Goal: Transaction & Acquisition: Subscribe to service/newsletter

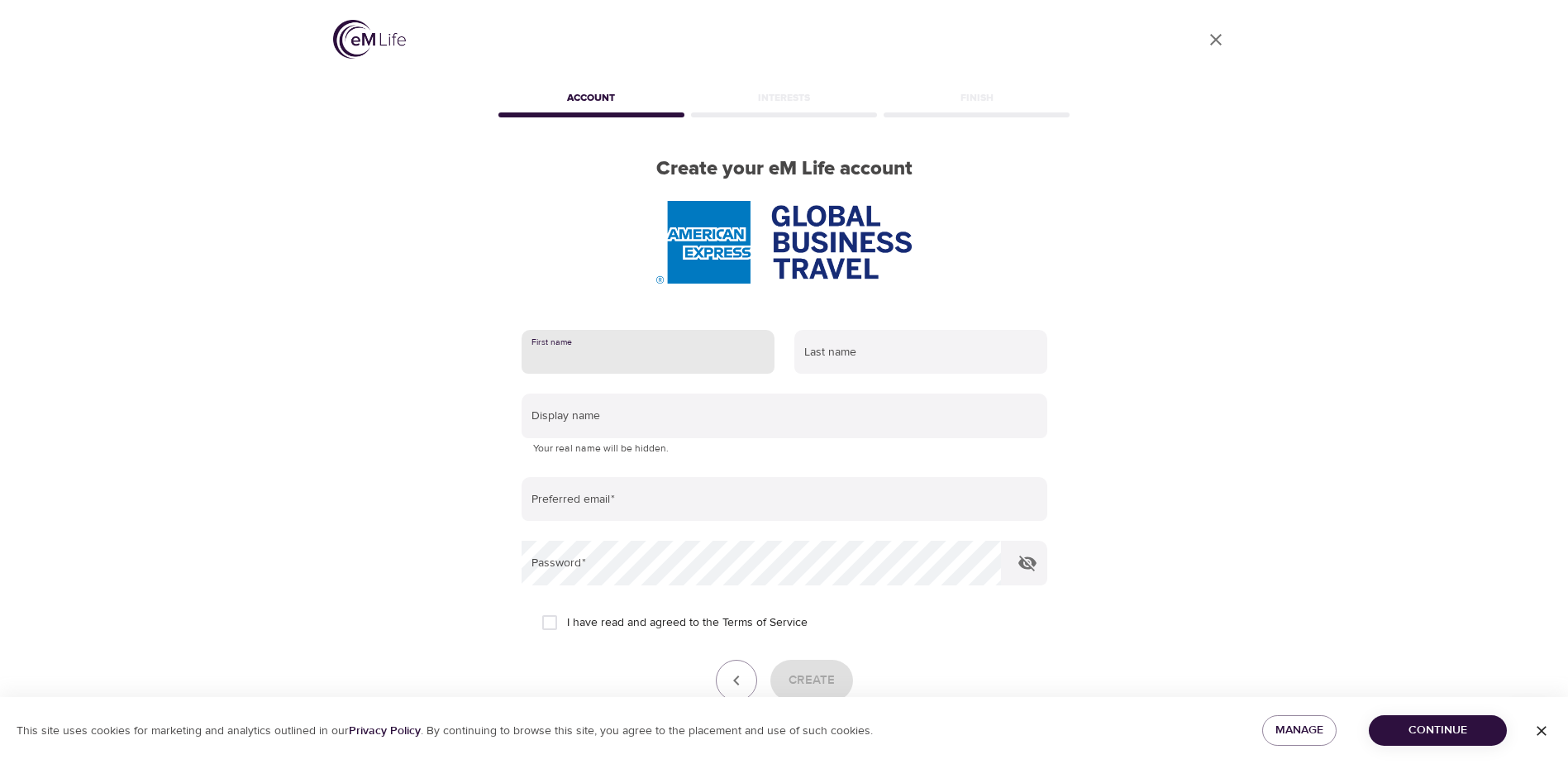
click at [634, 365] on input "text" at bounding box center [649, 352] width 253 height 44
type input "Maribel"
type input "Torres"
type input "maribel.torres@amexgbt.com"
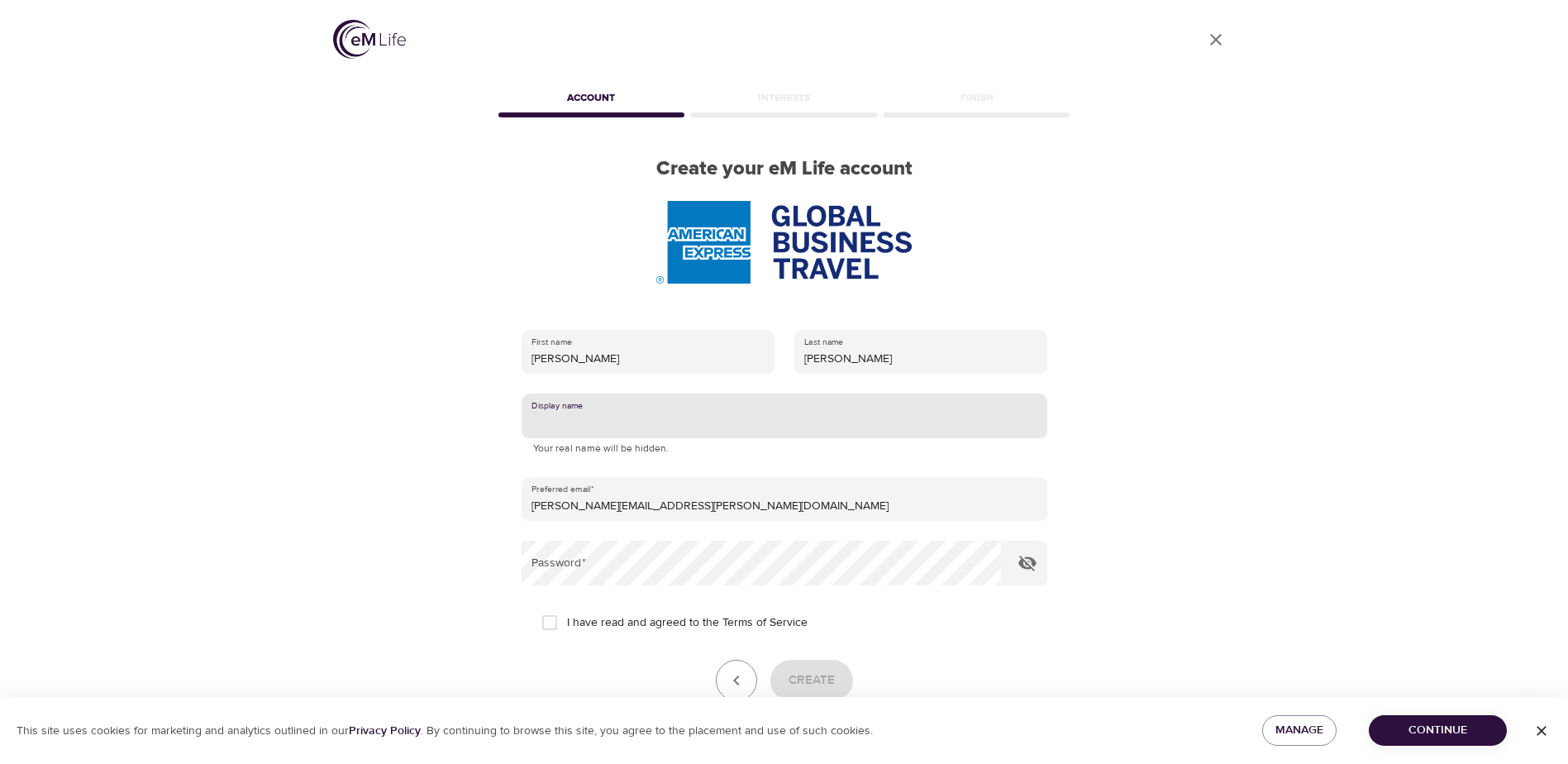
click at [727, 402] on input "text" at bounding box center [784, 415] width 526 height 44
type input "Maribel"
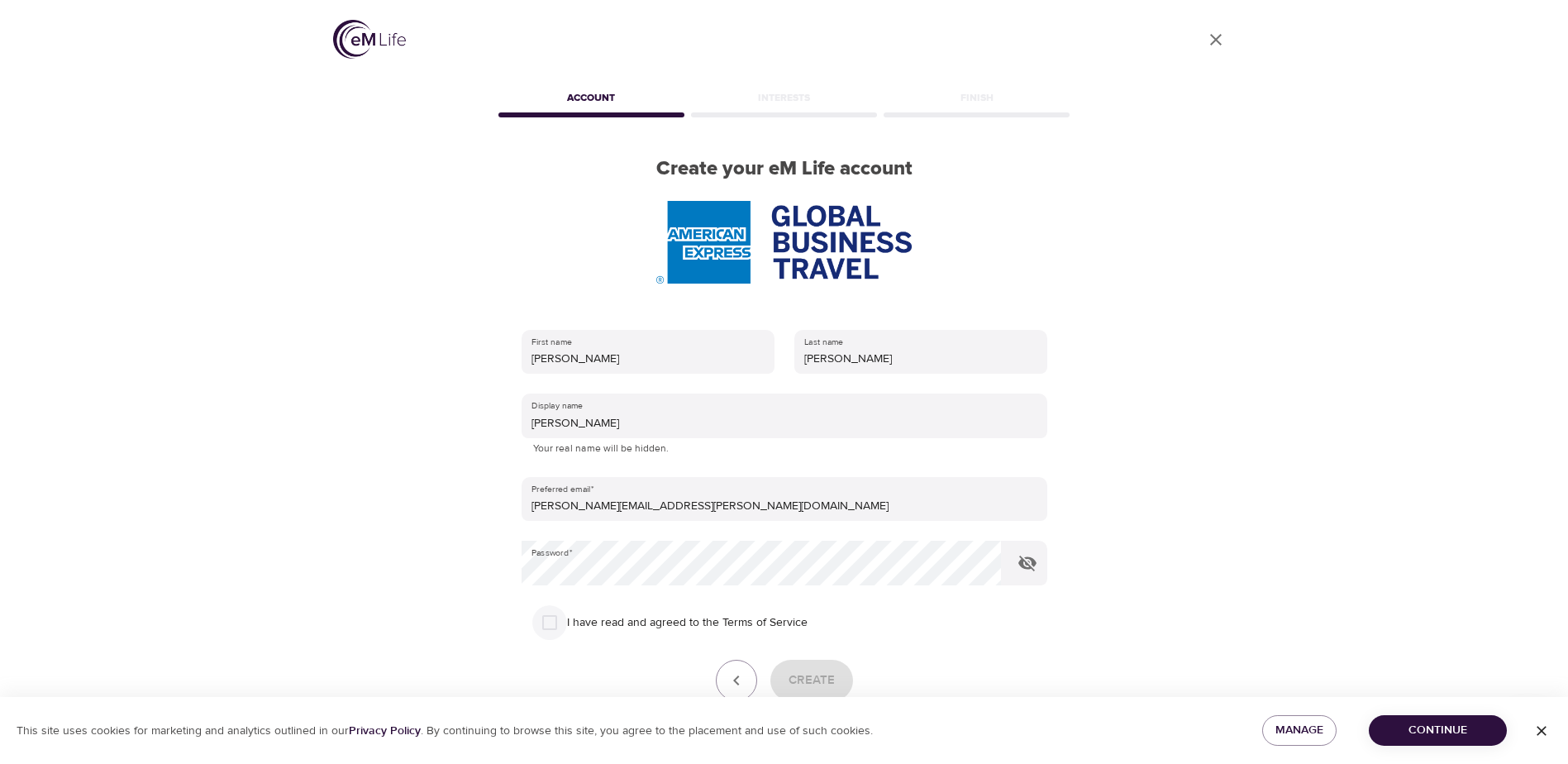
click at [544, 623] on input "I have read and agreed to the Terms of Service" at bounding box center [549, 623] width 34 height 34
checkbox input "true"
click at [825, 681] on span "Create" at bounding box center [812, 681] width 46 height 22
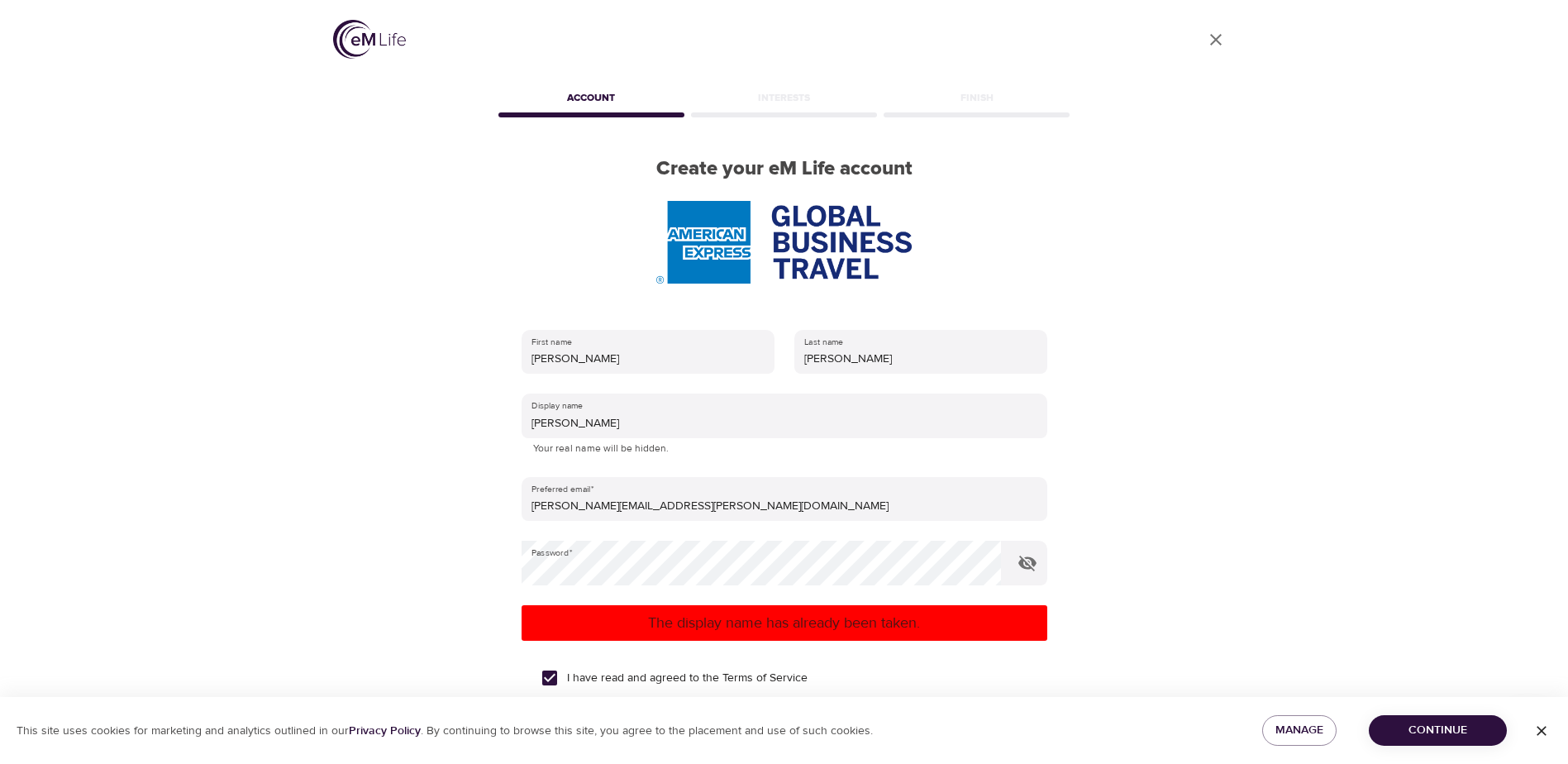
scroll to position [149, 0]
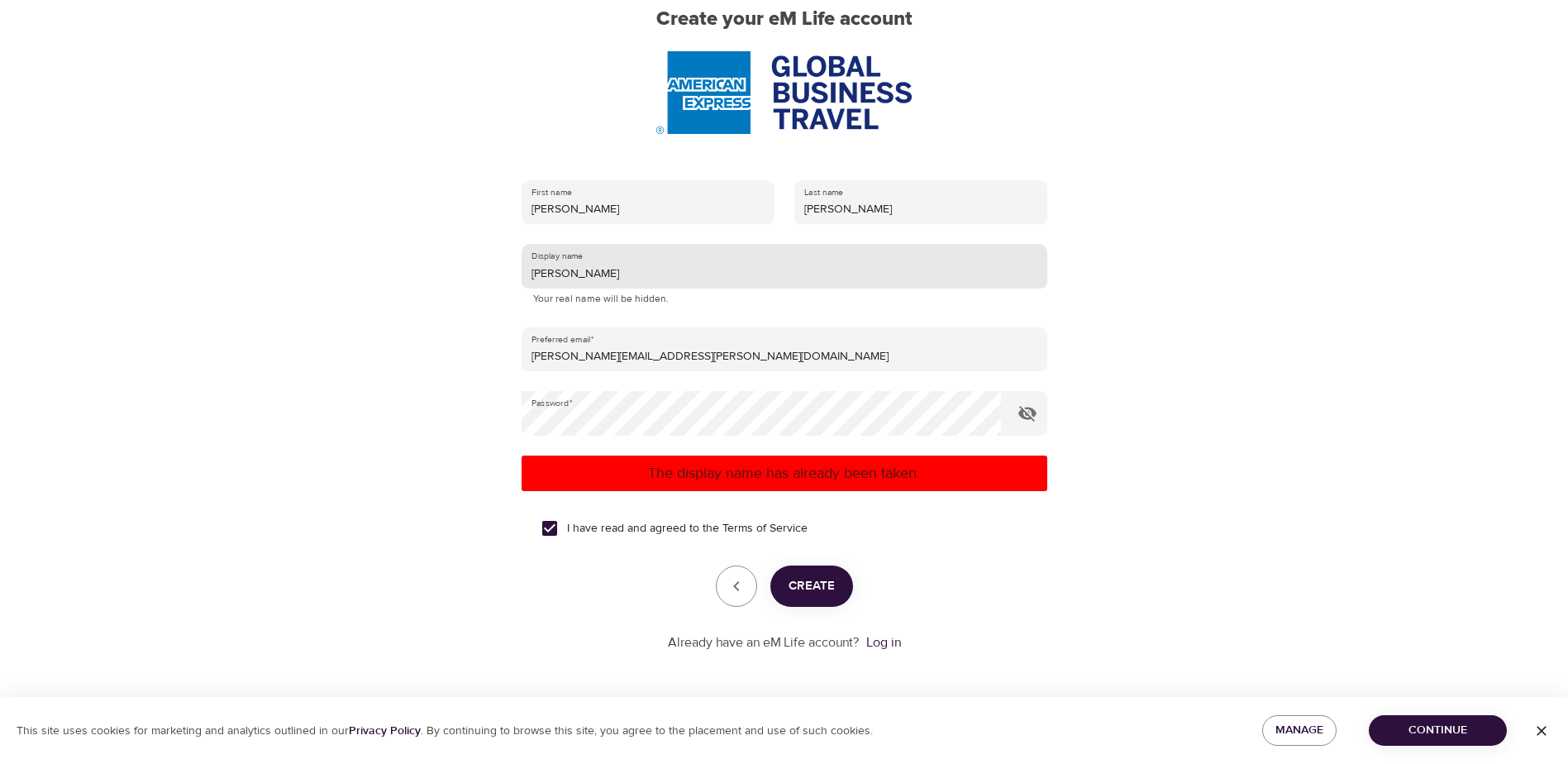
click at [627, 273] on input "Maribel" at bounding box center [784, 266] width 526 height 44
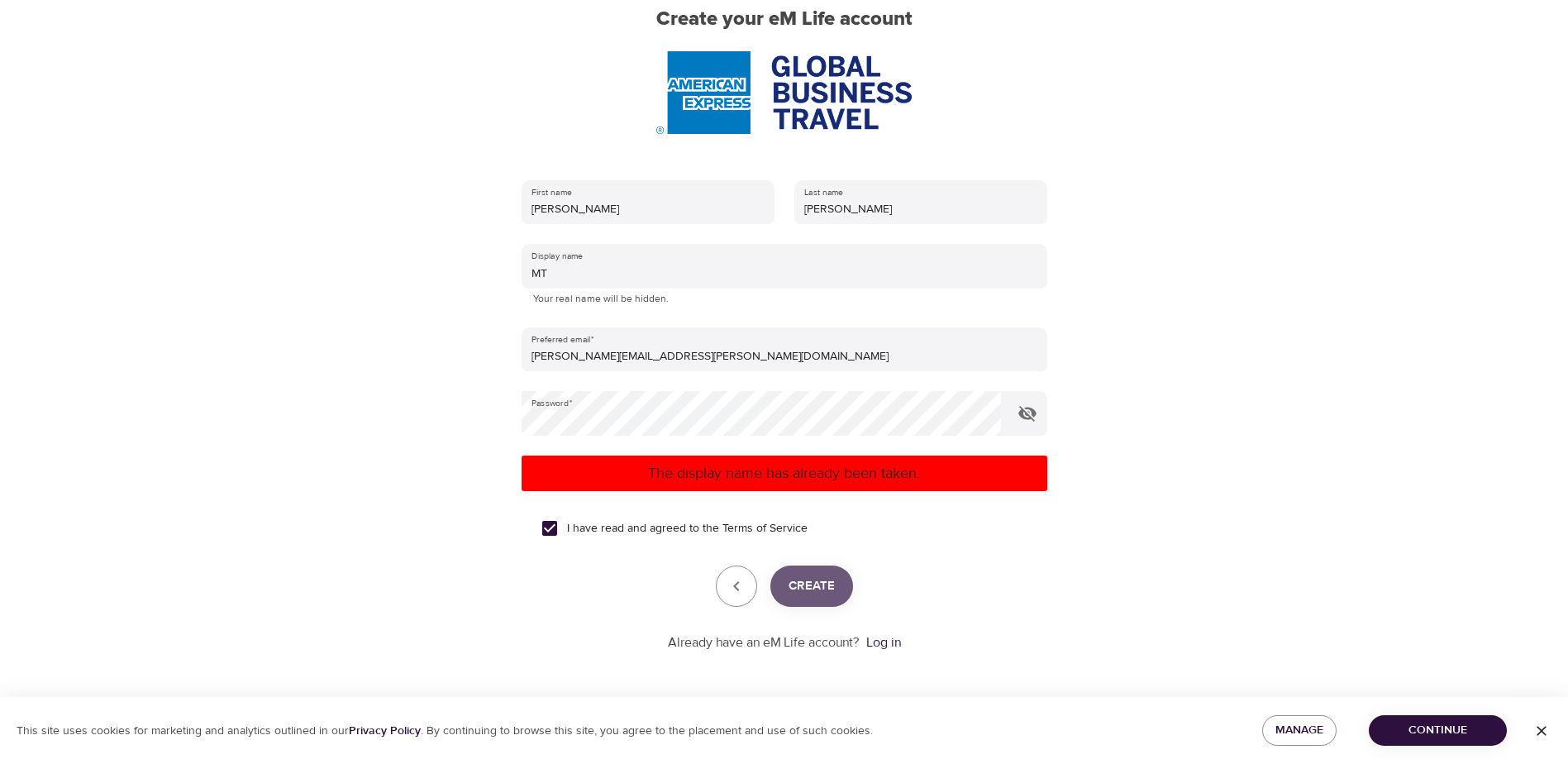
click at [816, 582] on span "Create" at bounding box center [812, 587] width 46 height 22
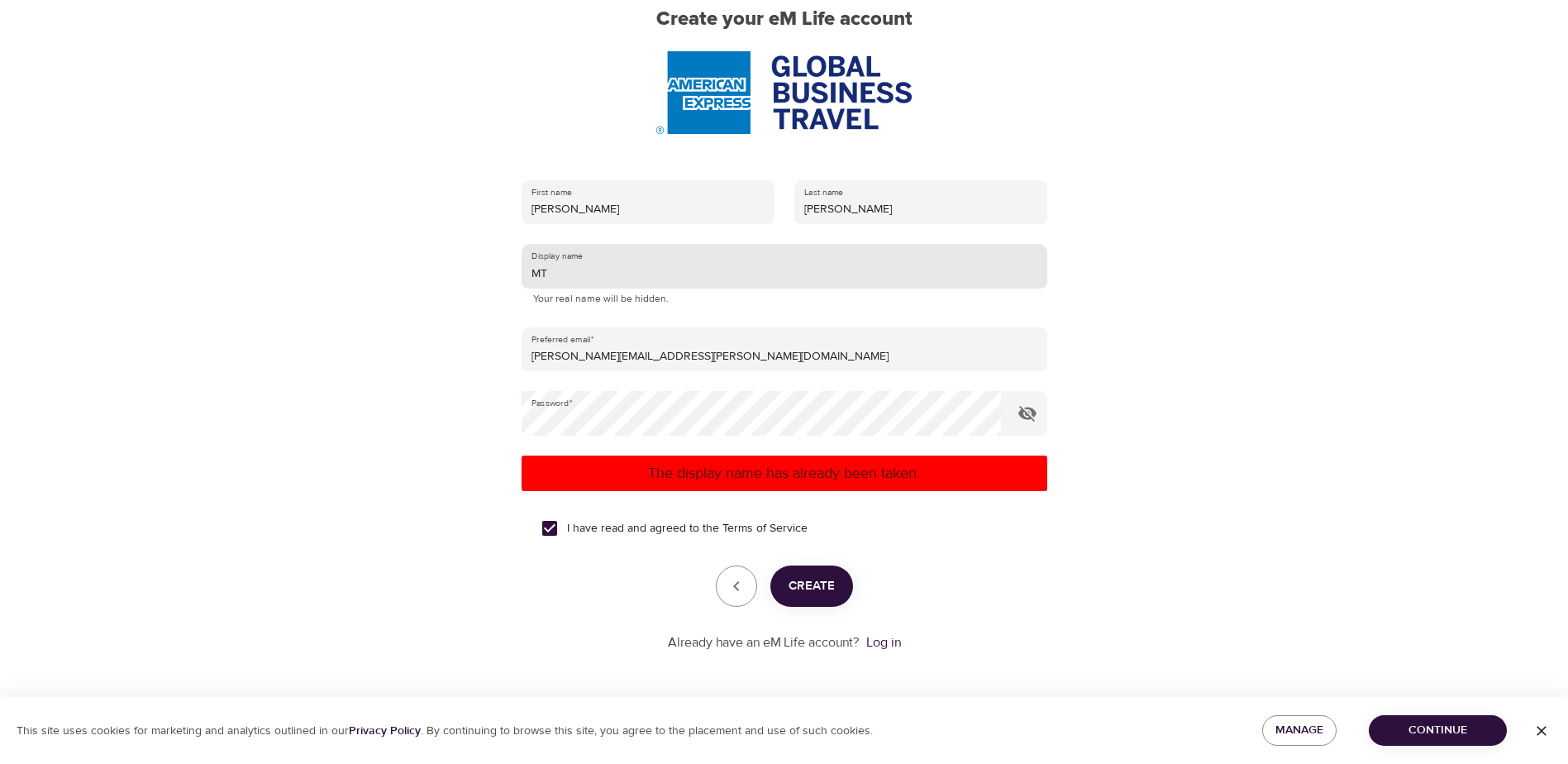
click at [643, 271] on input "MT" at bounding box center [784, 266] width 526 height 44
click at [810, 587] on span "Create" at bounding box center [812, 587] width 46 height 22
click at [670, 268] on input "Mari" at bounding box center [784, 266] width 526 height 44
type input "Mari07"
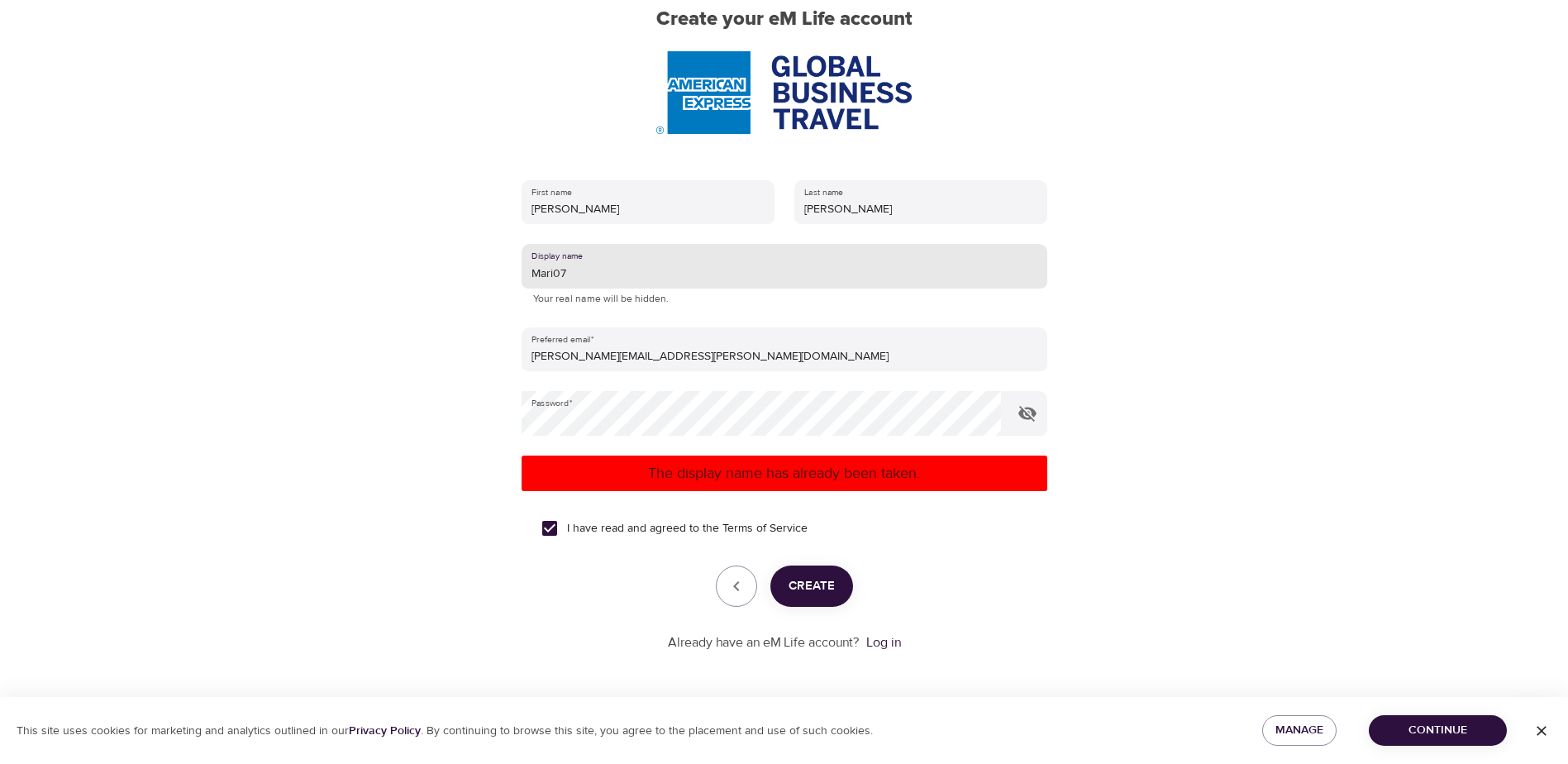
click at [807, 579] on span "Create" at bounding box center [812, 587] width 46 height 22
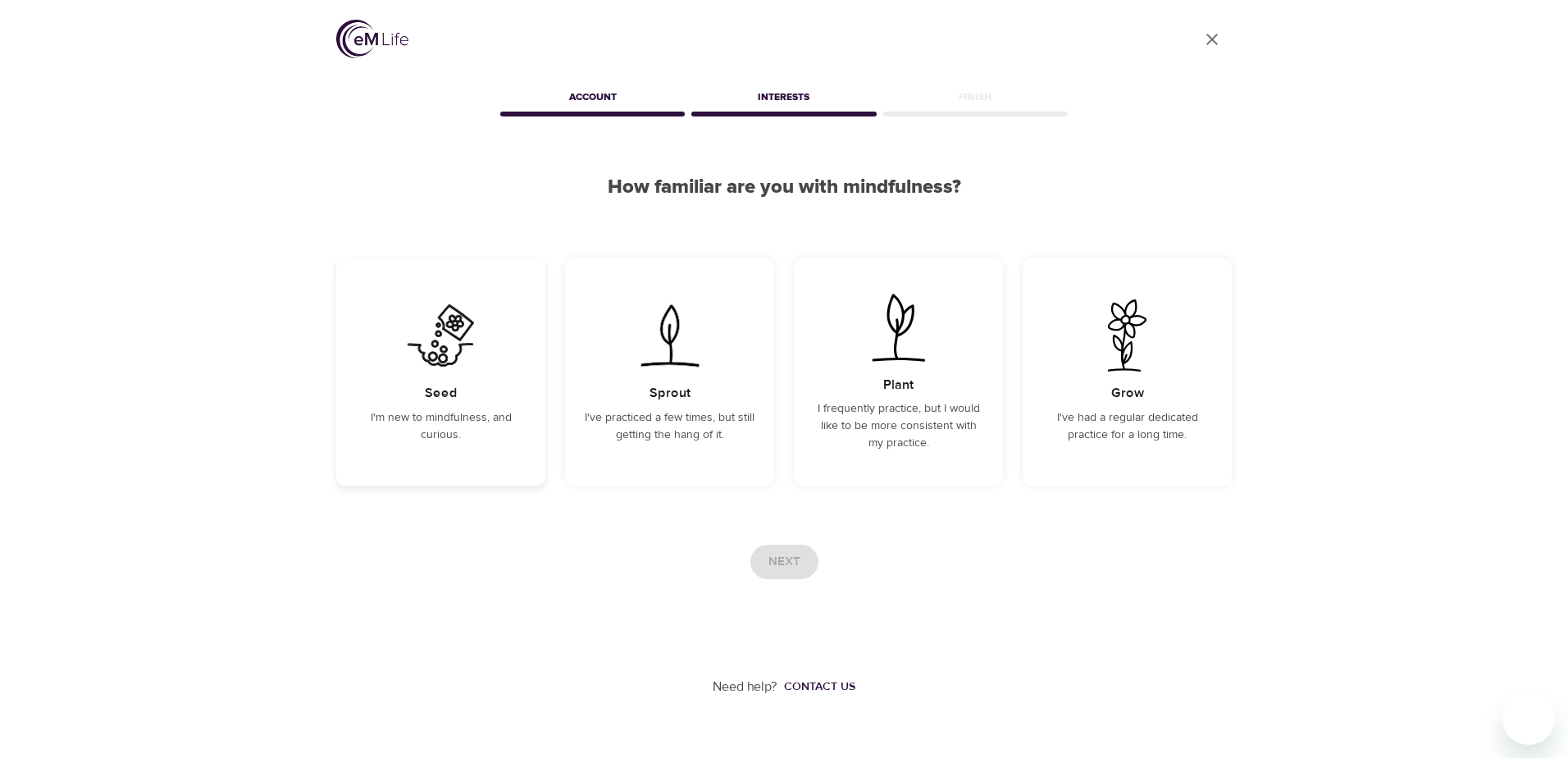
click at [458, 414] on p "I'm new to mindfulness, and curious." at bounding box center [441, 427] width 170 height 34
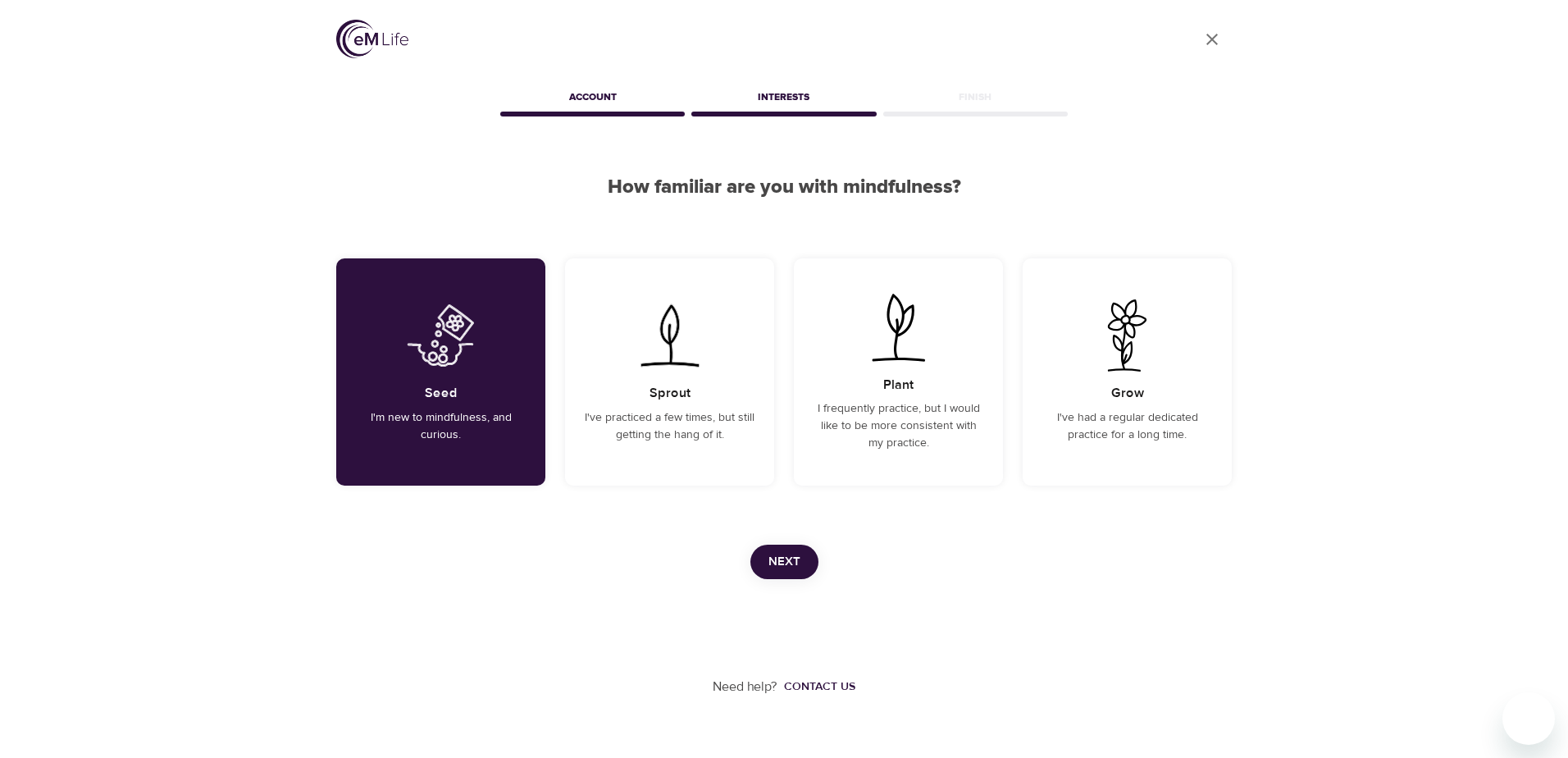
click at [771, 551] on span "Next" at bounding box center [784, 562] width 32 height 22
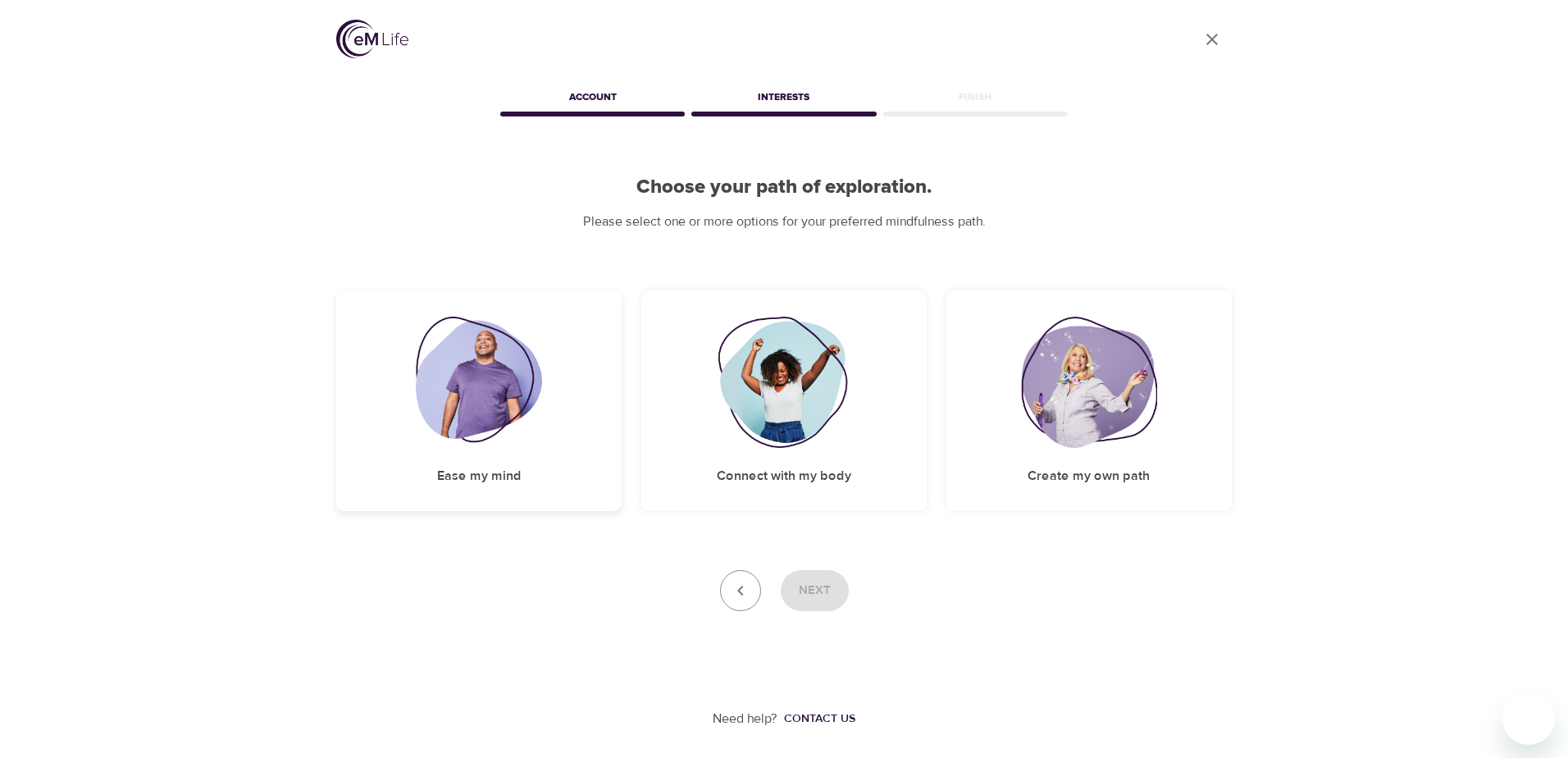
click at [504, 439] on img at bounding box center [479, 383] width 127 height 131
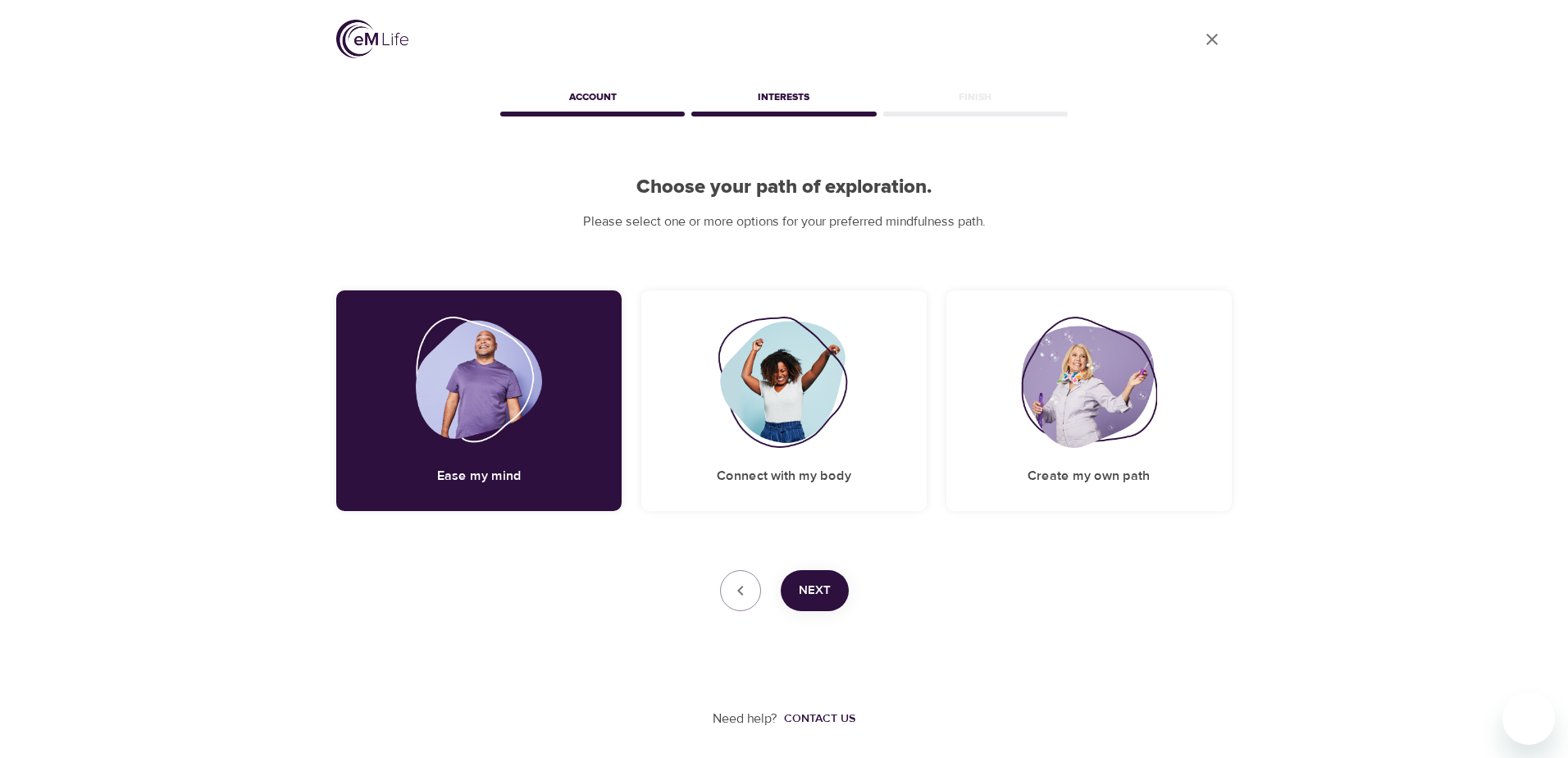
click at [822, 602] on button "Next" at bounding box center [815, 591] width 68 height 41
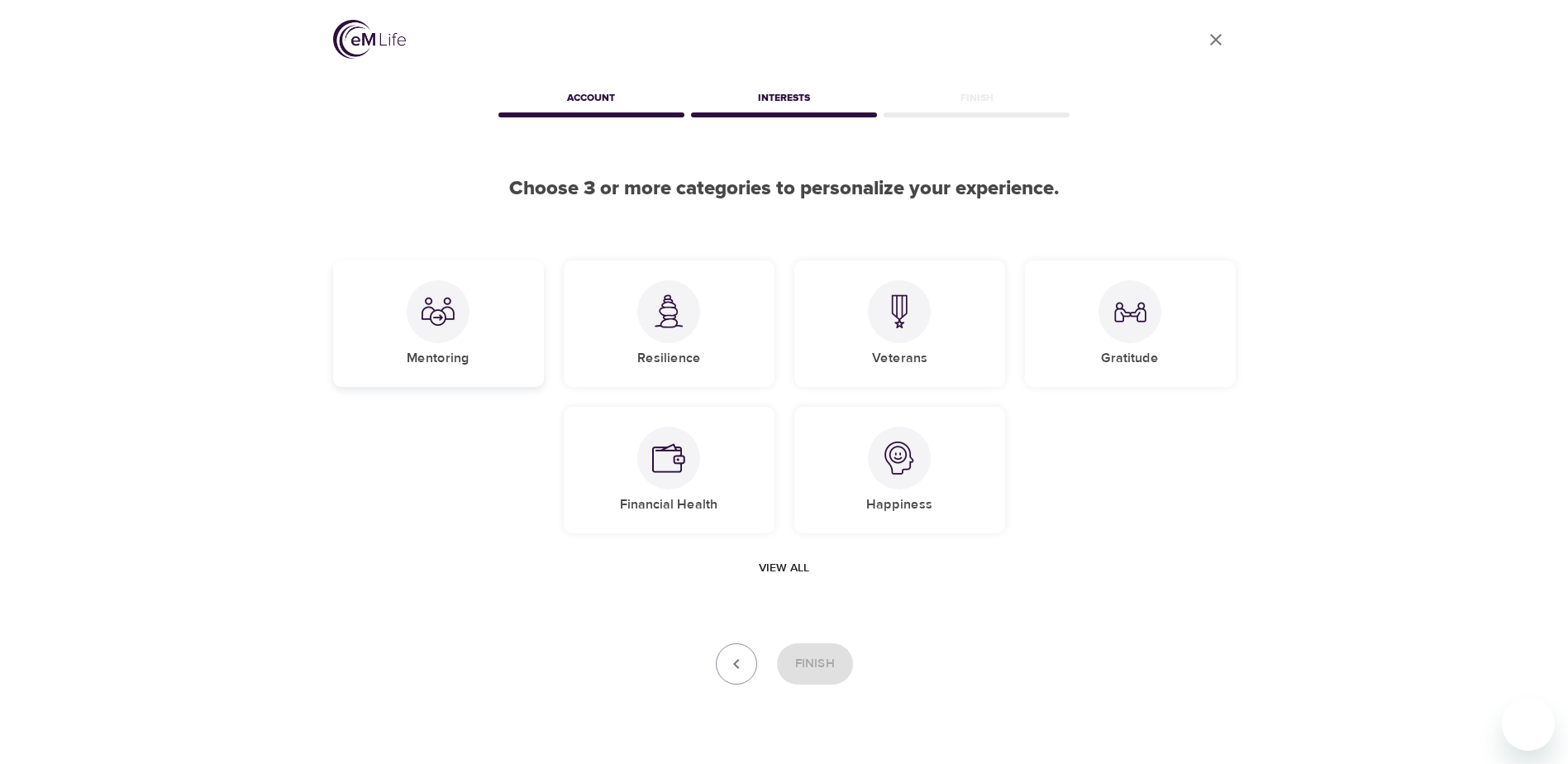
click at [433, 330] on div at bounding box center [438, 311] width 62 height 62
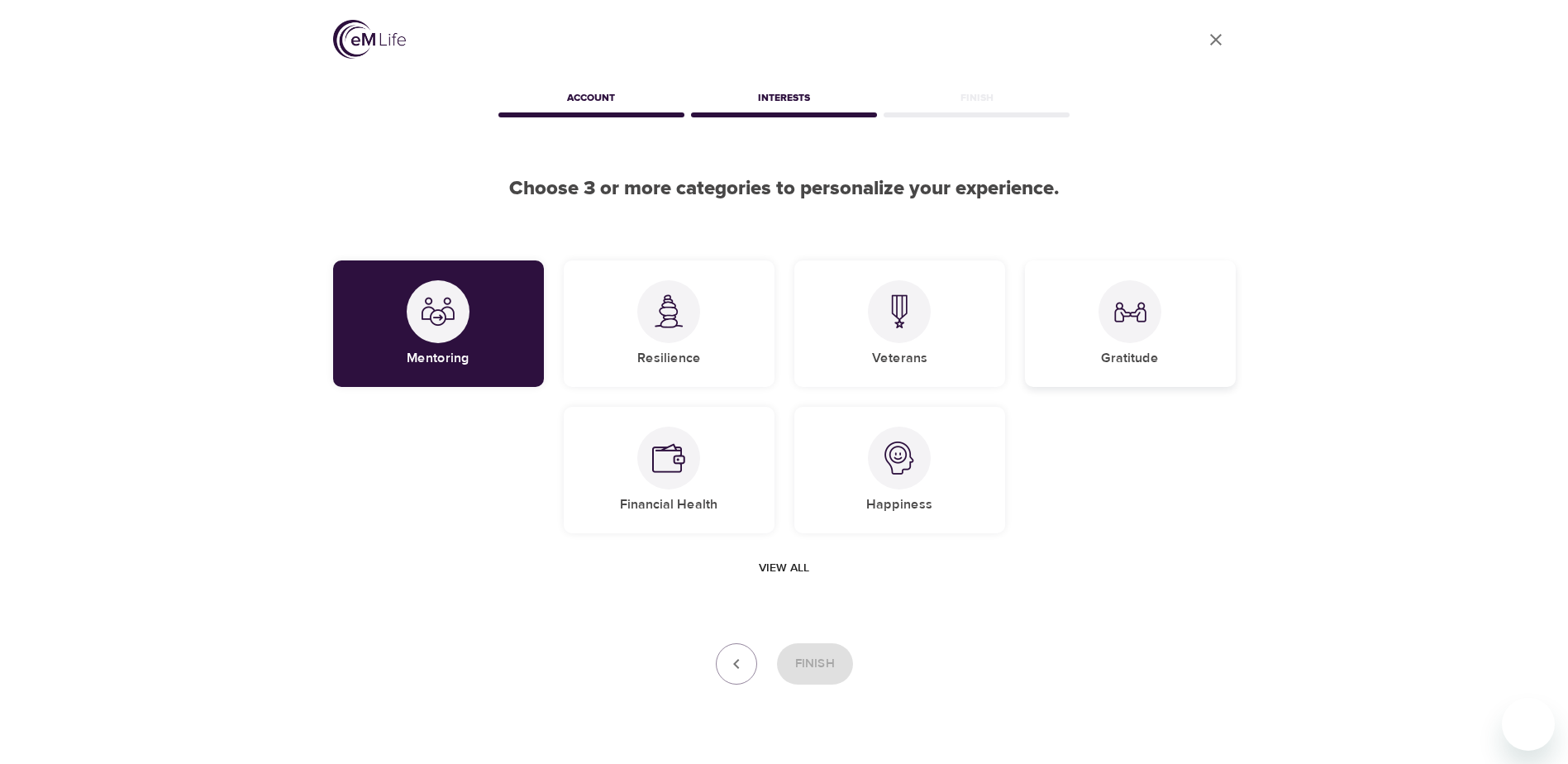
click at [1148, 342] on div "Gratitude" at bounding box center [1130, 324] width 211 height 127
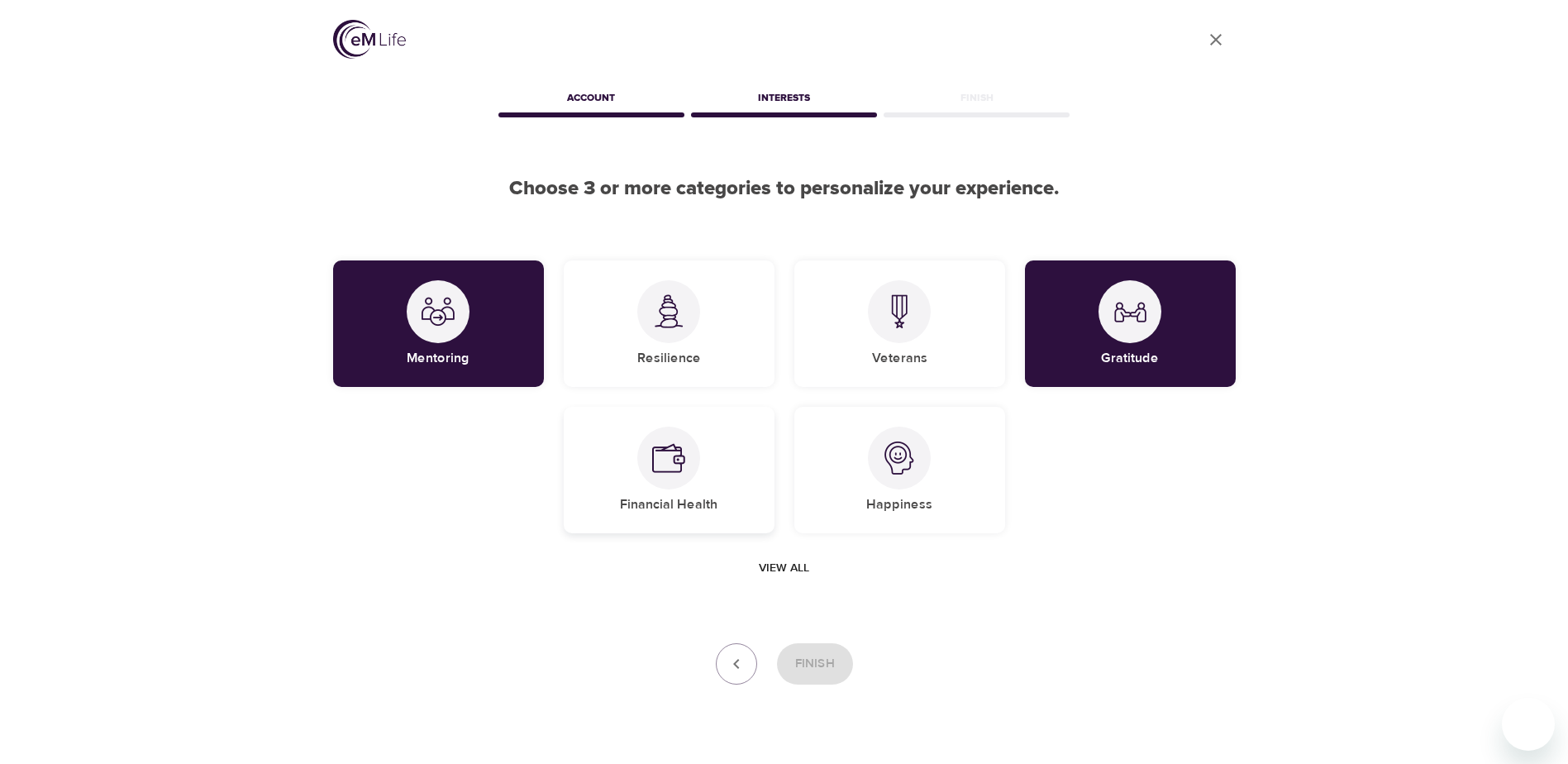
click at [694, 473] on div at bounding box center [668, 457] width 62 height 62
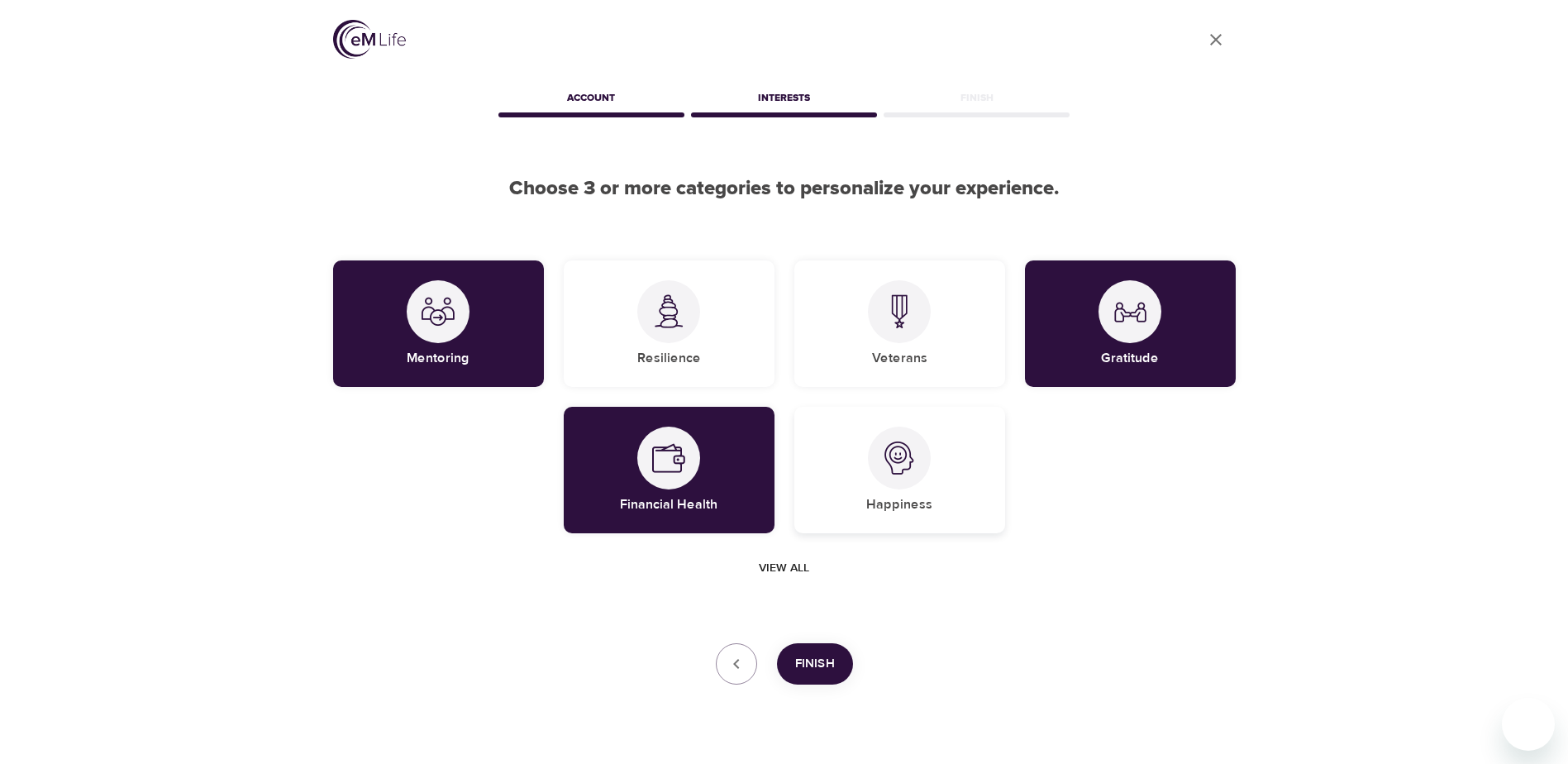
click at [889, 467] on img at bounding box center [899, 458] width 33 height 33
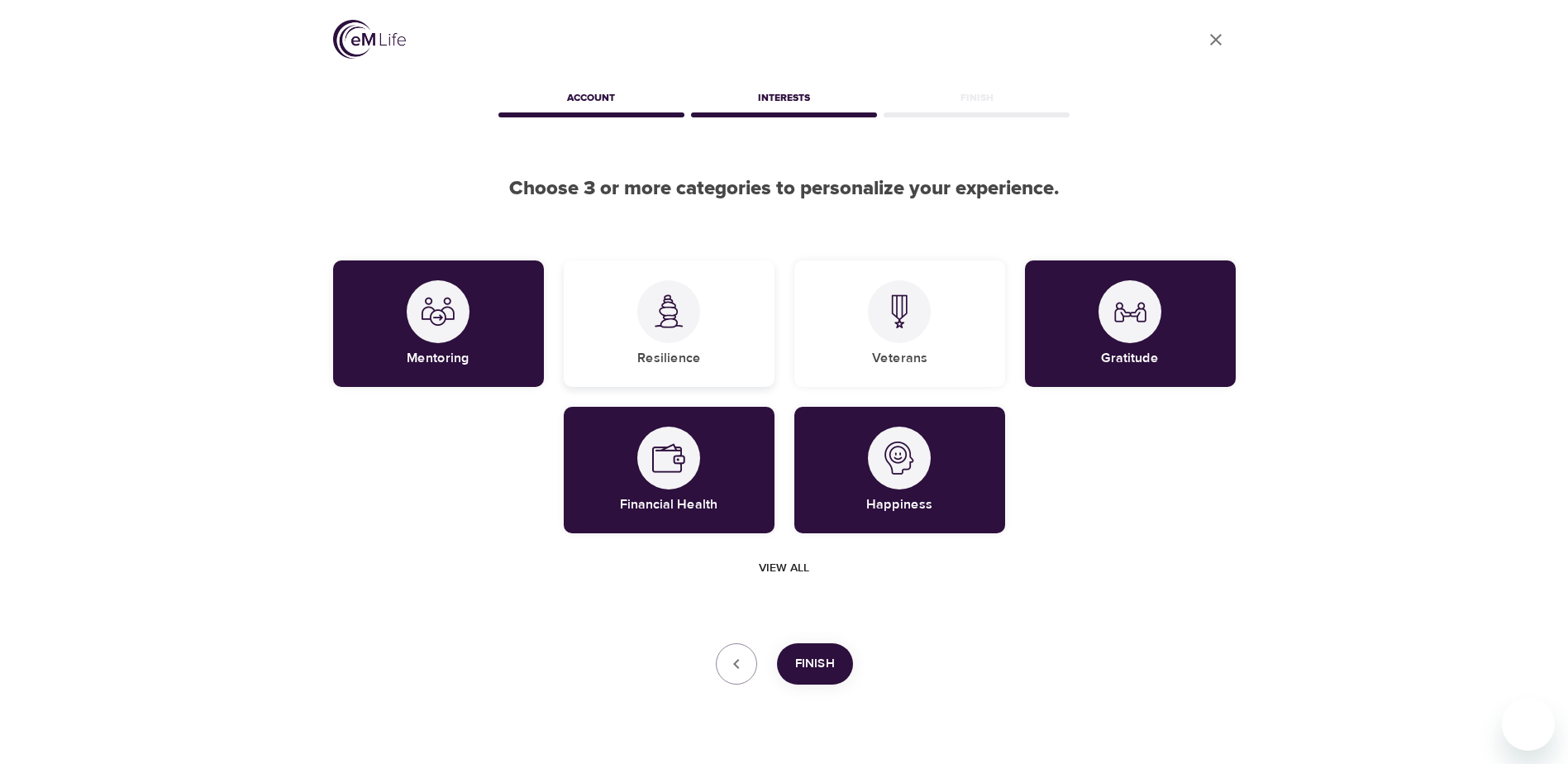
click at [636, 308] on div "Resilience" at bounding box center [669, 324] width 211 height 127
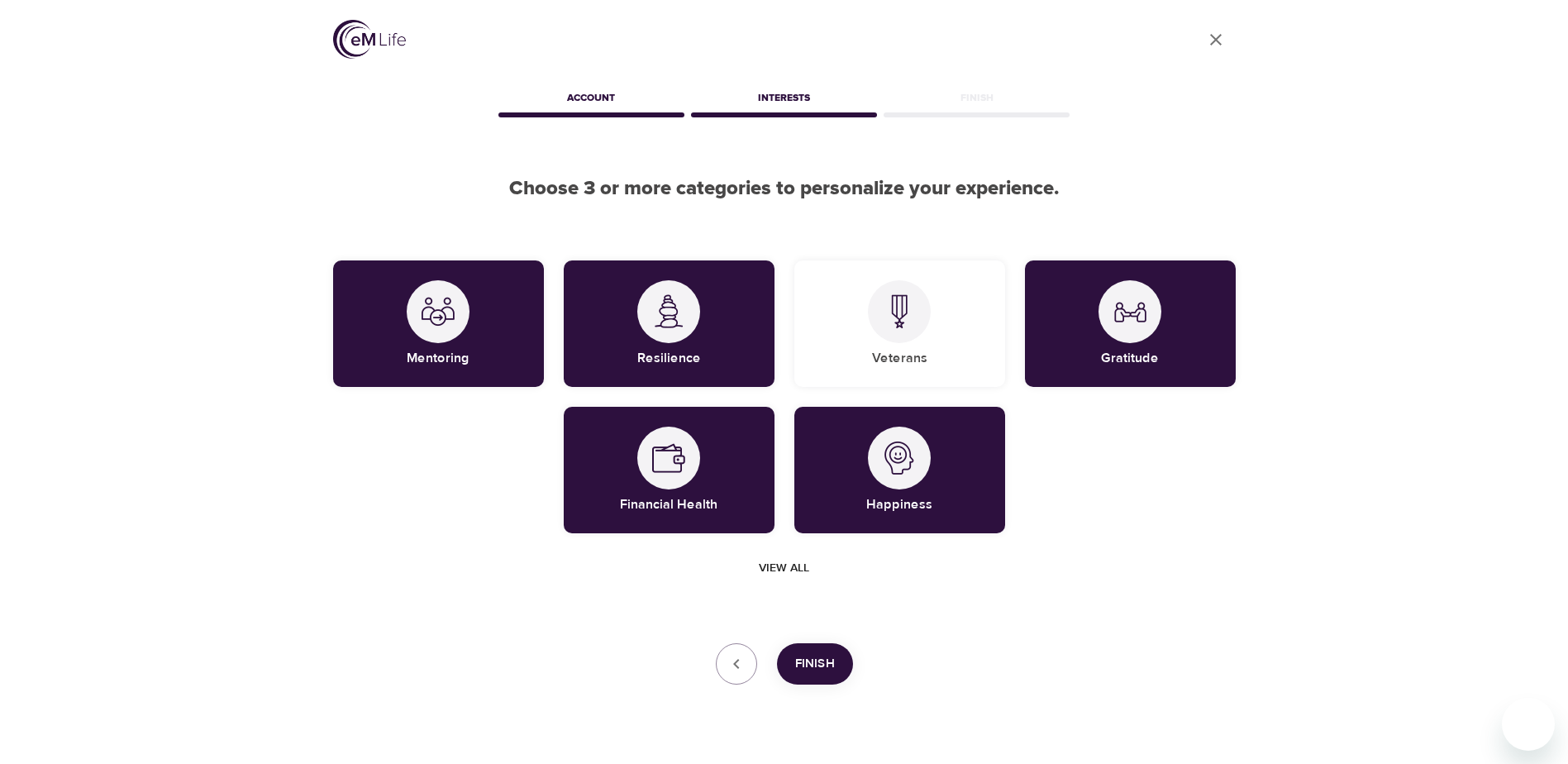
click at [828, 661] on span "Finish" at bounding box center [815, 664] width 40 height 22
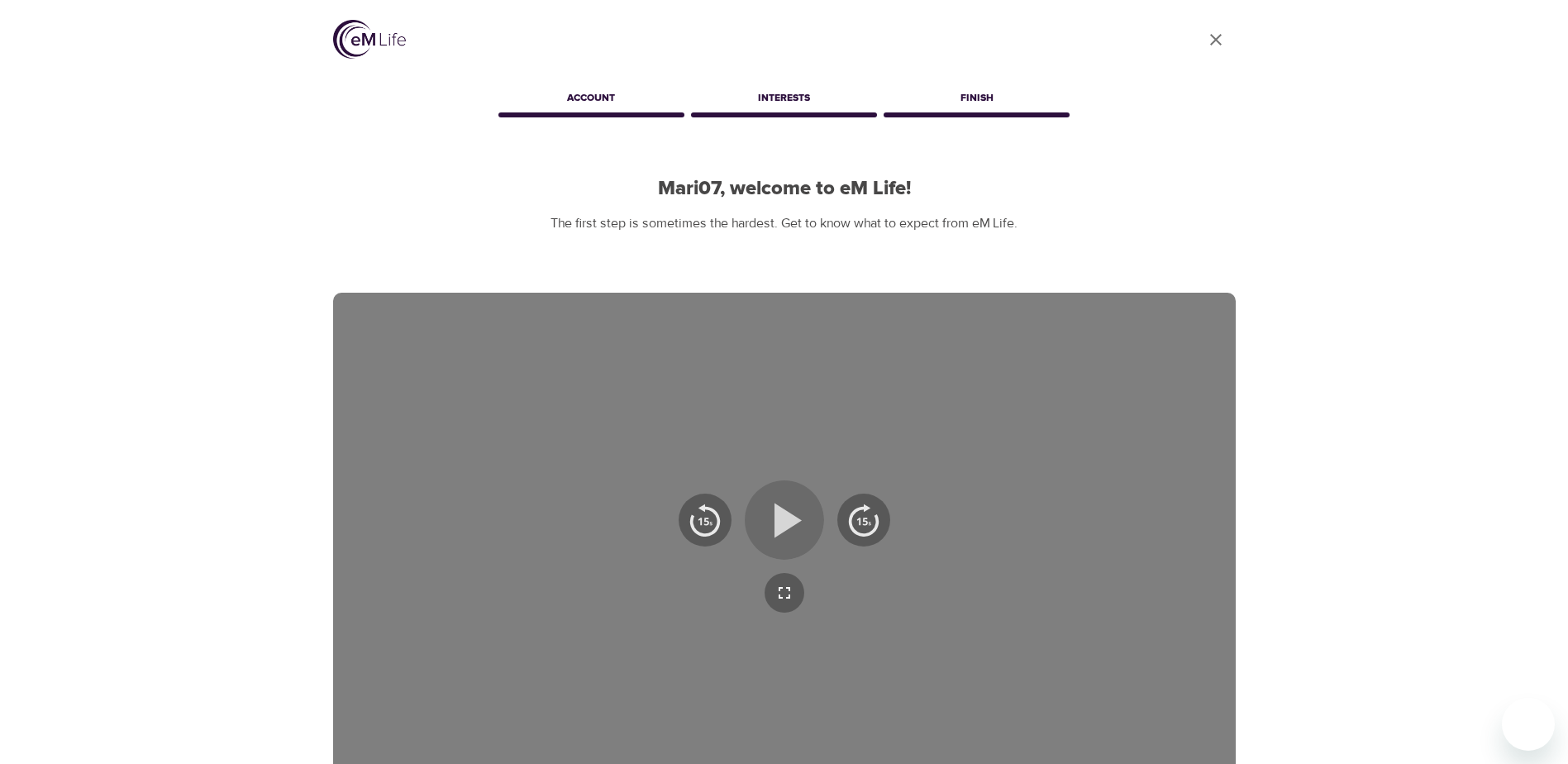
click at [787, 523] on icon "button" at bounding box center [788, 520] width 27 height 34
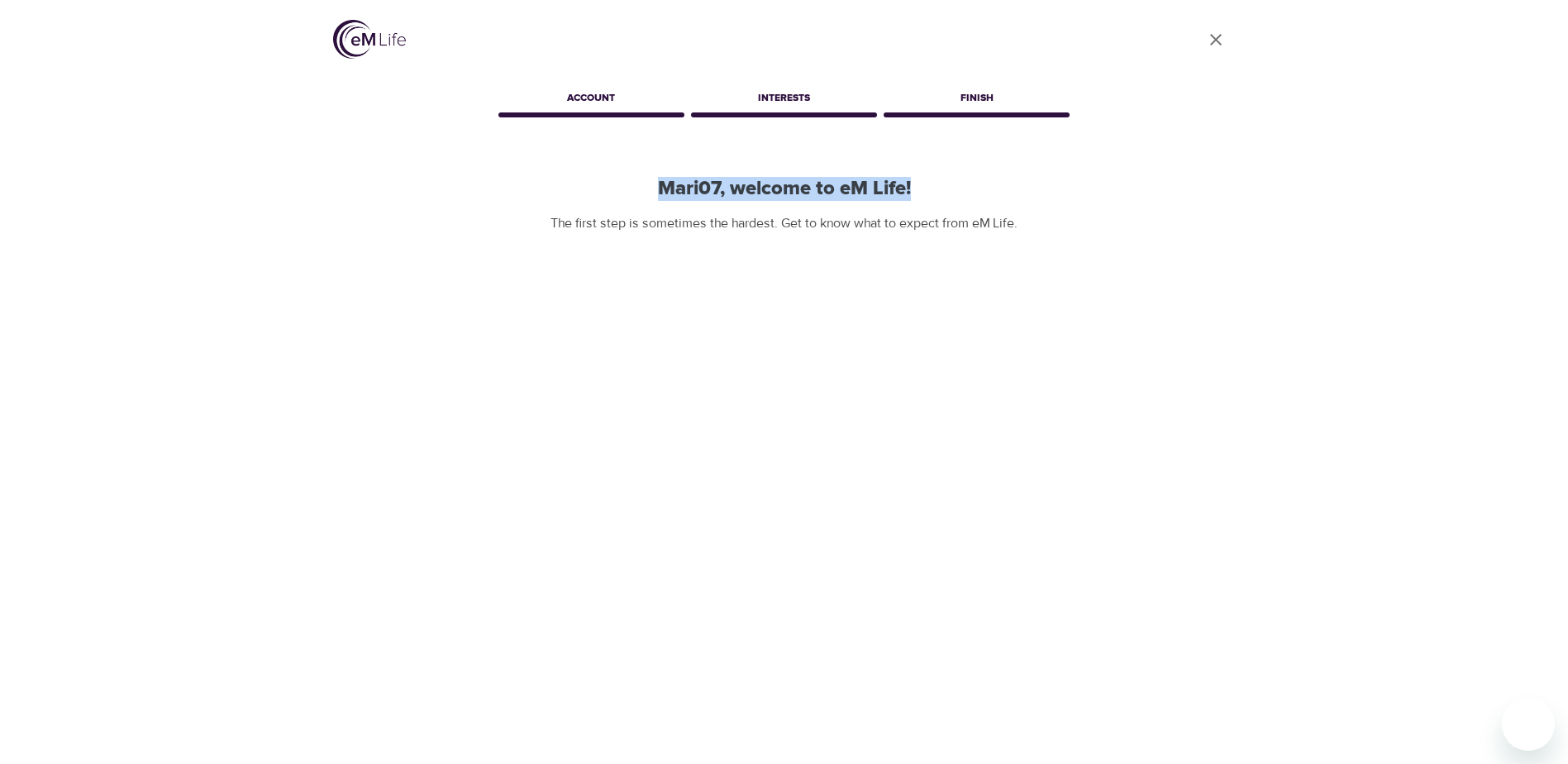
drag, startPoint x: 658, startPoint y: 192, endPoint x: 927, endPoint y: 196, distance: 269.0
click at [927, 196] on h2 "Mari07, welcome to eM Life!" at bounding box center [784, 189] width 903 height 24
copy h2 "Mari07, welcome to eM Life!"
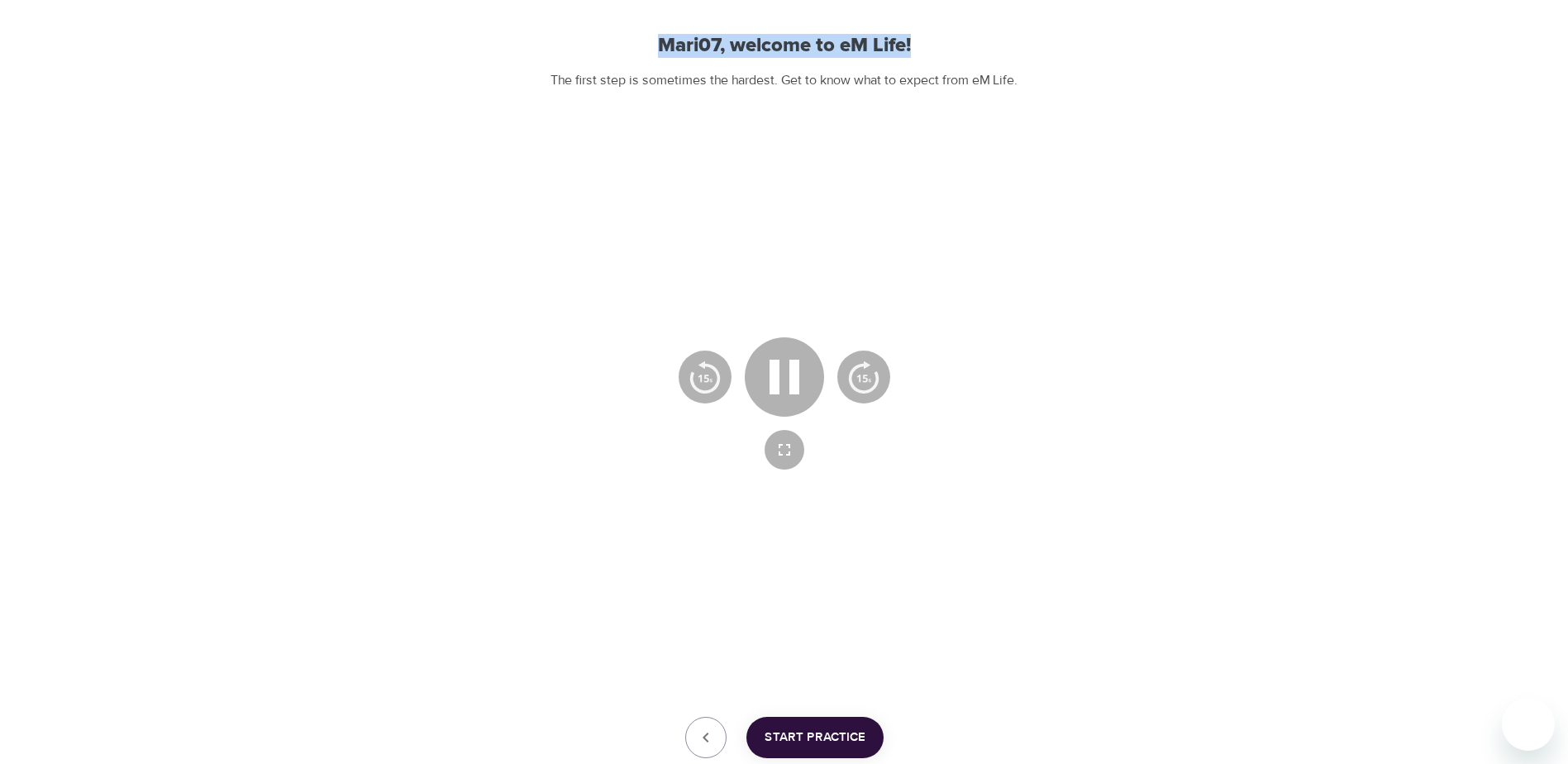
scroll to position [255, 0]
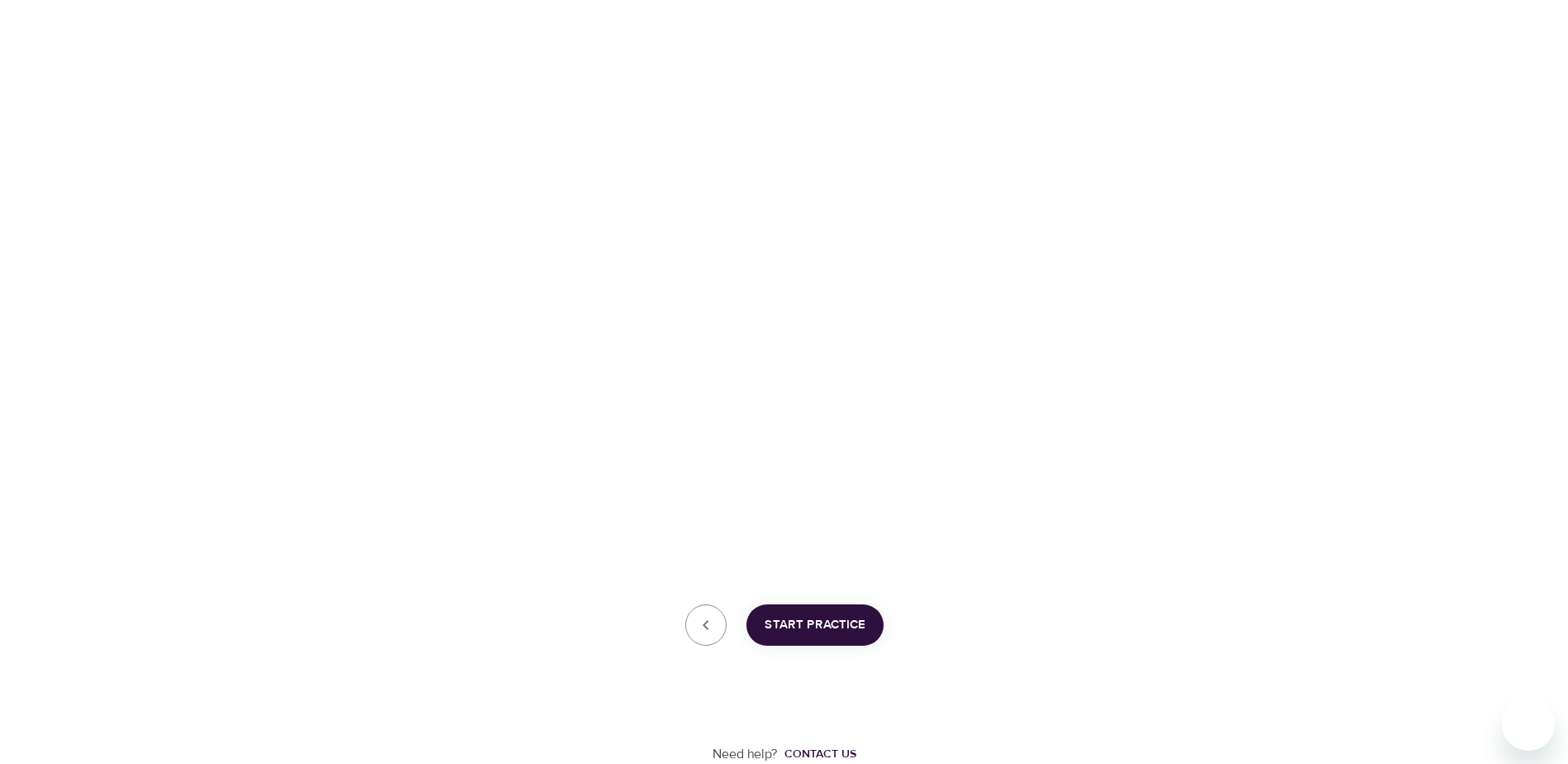
click at [821, 625] on span "Start Practice" at bounding box center [814, 626] width 100 height 22
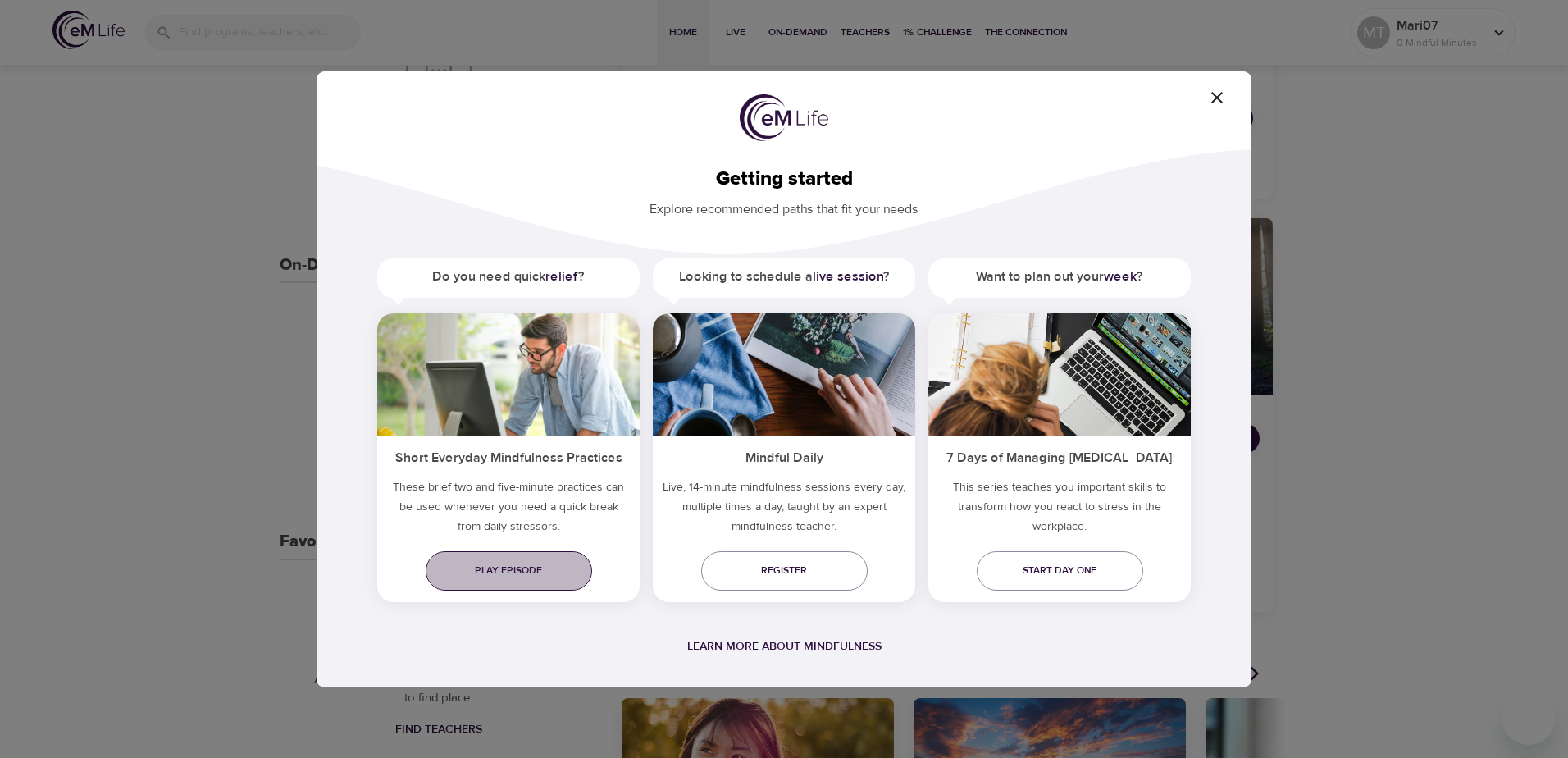
click at [492, 568] on span "Play episode" at bounding box center [509, 570] width 140 height 17
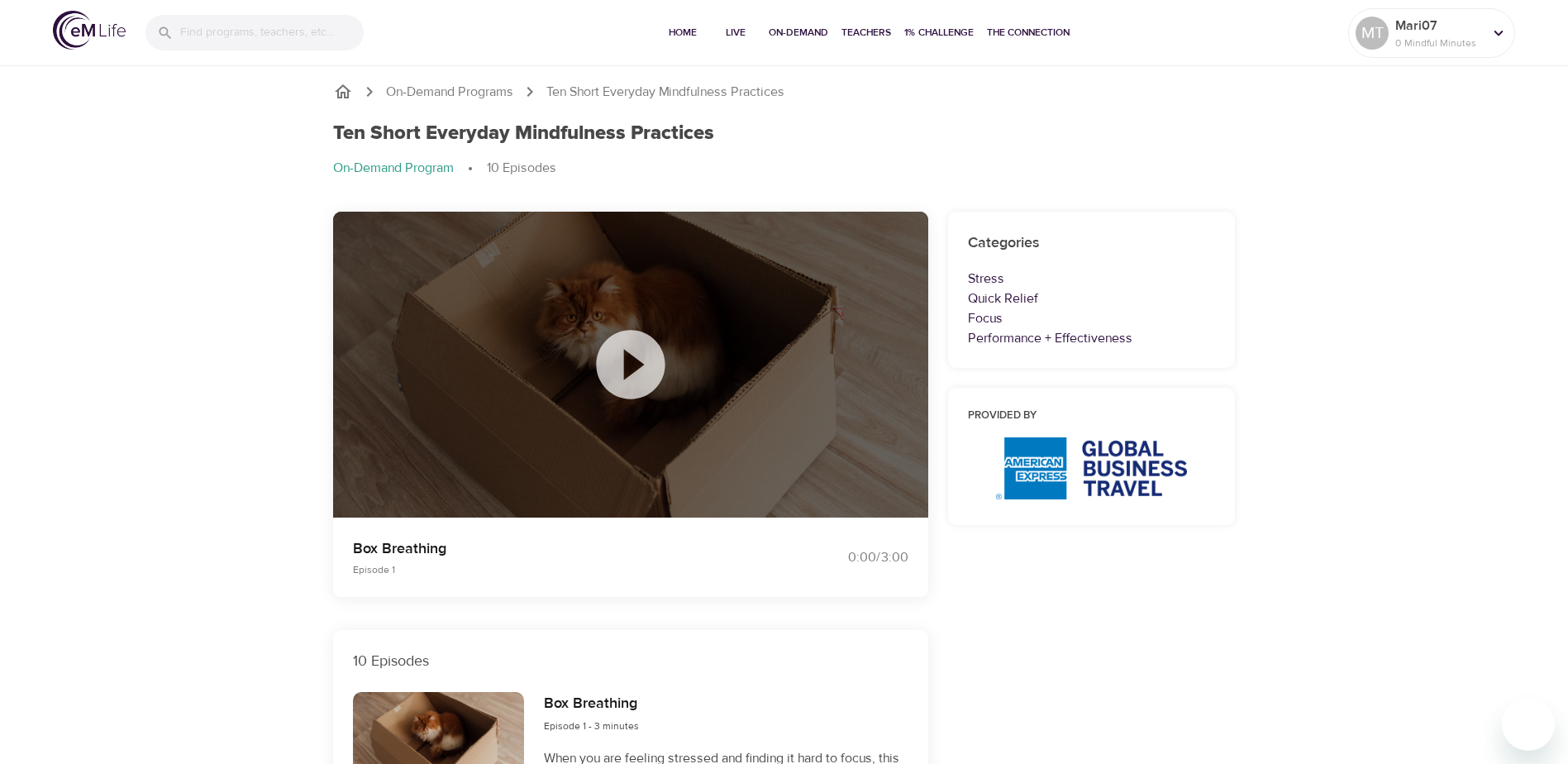
click at [628, 359] on icon at bounding box center [630, 364] width 82 height 82
